Goal: Navigation & Orientation: Find specific page/section

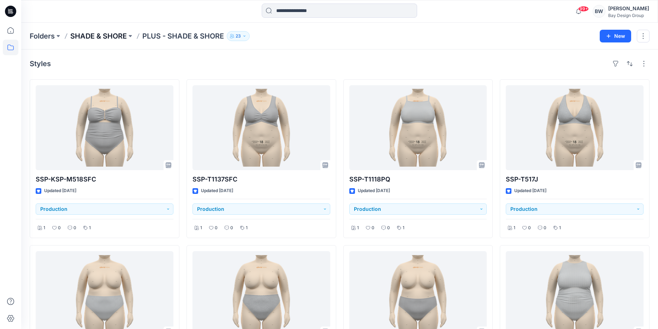
click at [103, 38] on p "SHADE & SHORE" at bounding box center [98, 36] width 57 height 10
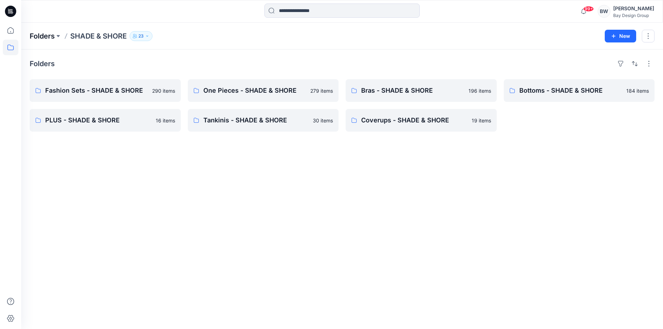
click at [49, 35] on p "Folders" at bounding box center [42, 36] width 25 height 10
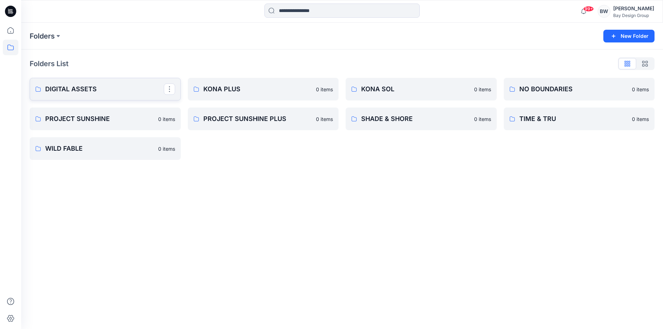
click at [78, 83] on link "DIGITAL ASSETS" at bounding box center [105, 89] width 151 height 23
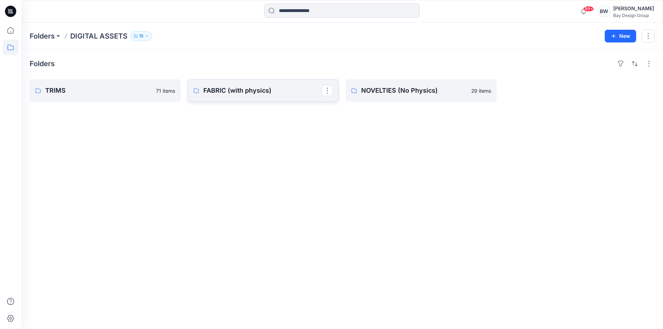
click at [233, 91] on p "FABRIC (with physics)" at bounding box center [262, 90] width 119 height 10
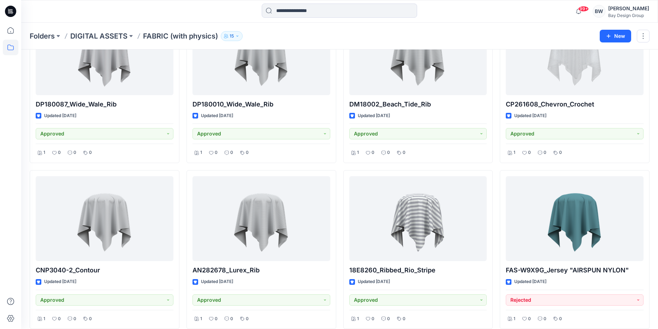
scroll to position [2571, 0]
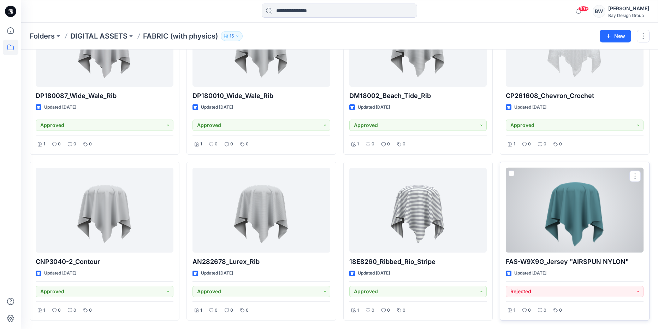
click at [530, 201] on div at bounding box center [575, 209] width 138 height 85
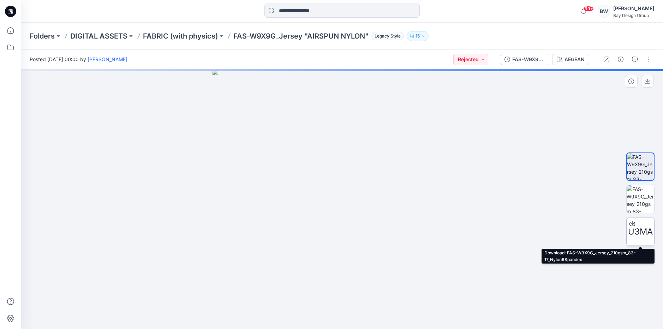
click at [633, 225] on icon at bounding box center [633, 223] width 6 height 6
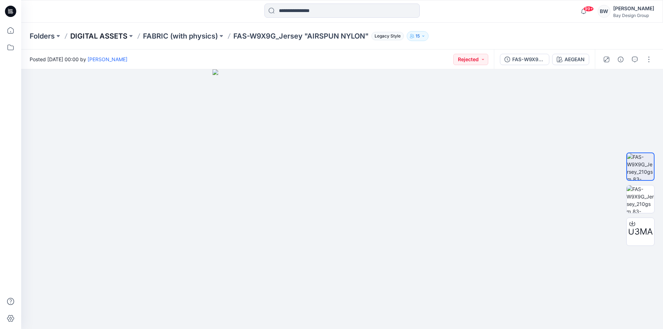
click at [115, 35] on p "DIGITAL ASSETS" at bounding box center [98, 36] width 57 height 10
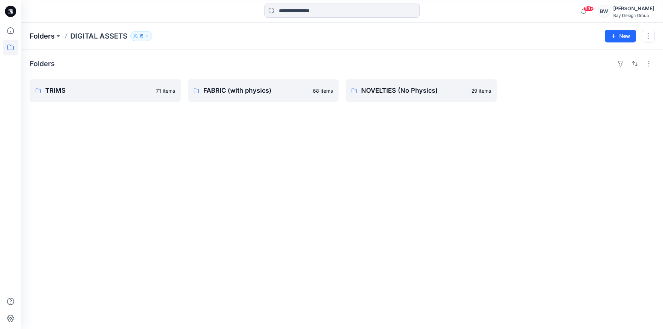
click at [53, 35] on p "Folders" at bounding box center [42, 36] width 25 height 10
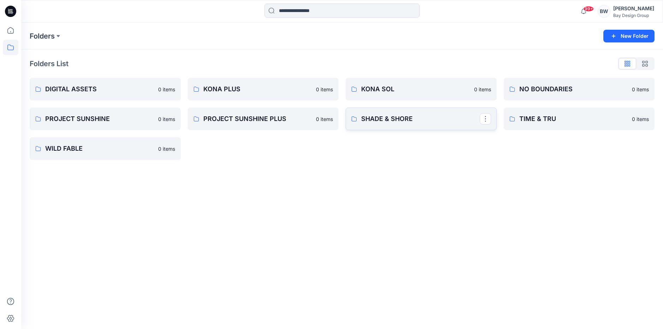
click at [391, 114] on p "SHADE & SHORE" at bounding box center [420, 119] width 119 height 10
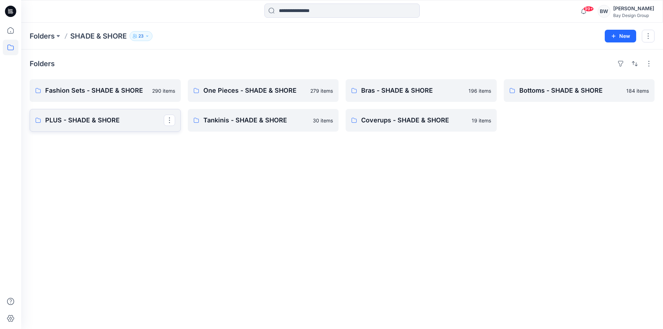
click at [87, 117] on p "PLUS - SHADE & SHORE" at bounding box center [104, 120] width 119 height 10
